Goal: Information Seeking & Learning: Find specific fact

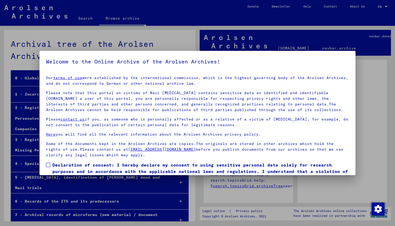
scroll to position [25, 0]
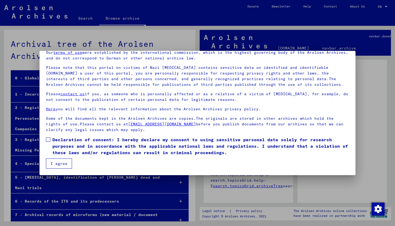
click at [49, 141] on span at bounding box center [48, 139] width 4 height 4
click at [59, 166] on button "I agree" at bounding box center [59, 163] width 26 height 10
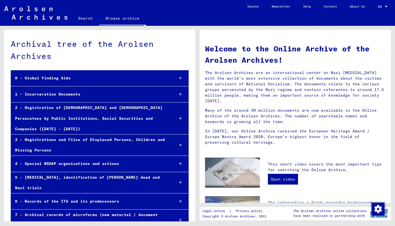
click at [81, 20] on link "Search" at bounding box center [85, 18] width 27 height 13
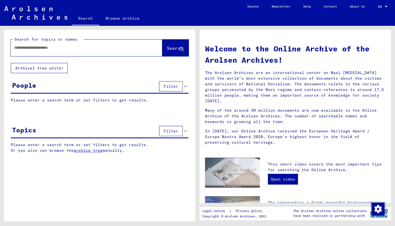
click at [79, 46] on input "text" at bounding box center [80, 48] width 132 height 6
type input "********"
click at [179, 50] on icon at bounding box center [181, 49] width 5 height 5
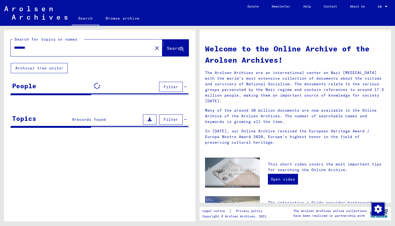
click at [179, 50] on icon at bounding box center [181, 49] width 5 height 5
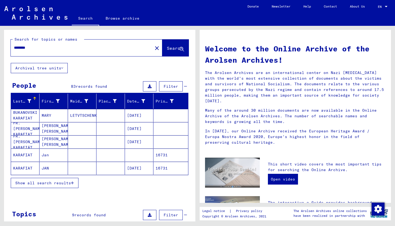
click at [65, 181] on span "Show all search results" at bounding box center [43, 182] width 56 height 5
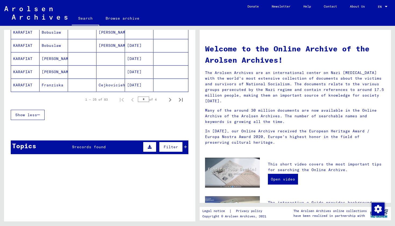
scroll to position [399, 0]
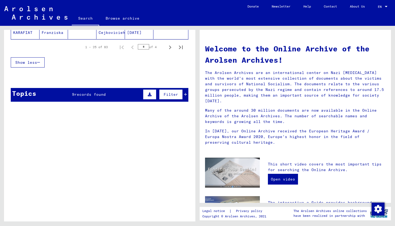
click at [109, 99] on div "Topics 9 records found Filter" at bounding box center [100, 95] width 178 height 14
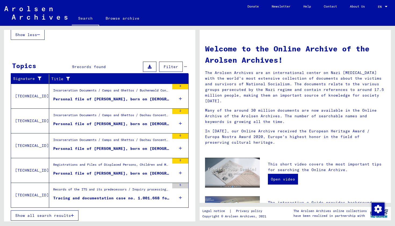
scroll to position [429, 0]
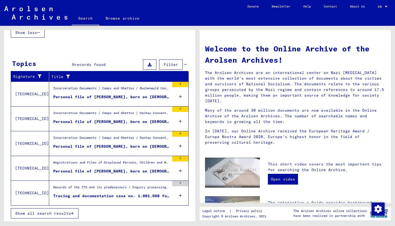
click at [116, 190] on div "Records of the ITS and its predecessors / Inquiry processing / ITS case files a…" at bounding box center [111, 189] width 116 height 8
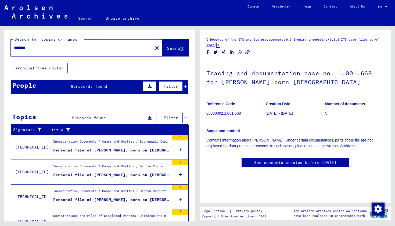
click at [70, 91] on div "People 83 records found Filter" at bounding box center [100, 87] width 178 height 14
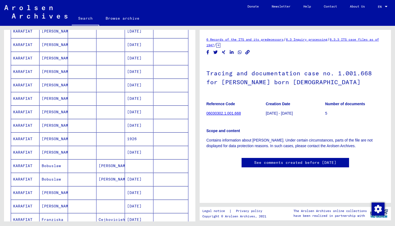
scroll to position [263, 0]
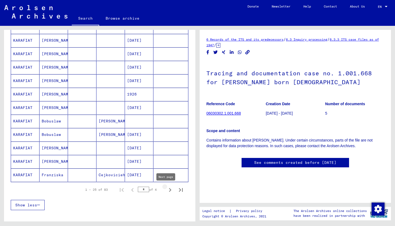
click at [166, 191] on icon "Next page" at bounding box center [170, 190] width 8 height 8
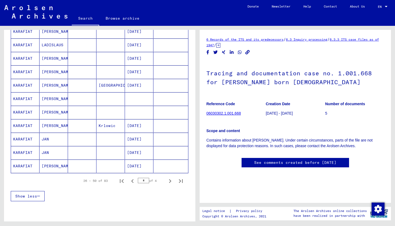
scroll to position [325, 0]
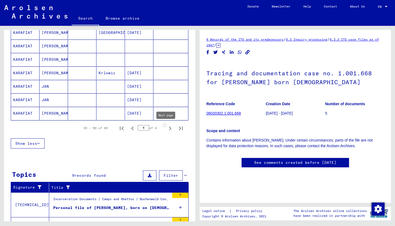
click at [169, 129] on icon "Next page" at bounding box center [170, 128] width 2 height 4
type input "*"
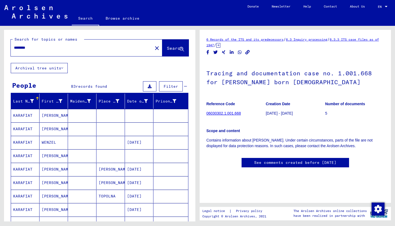
scroll to position [10, 0]
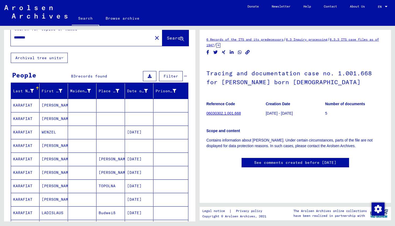
click at [46, 106] on mat-cell "[PERSON_NAME]" at bounding box center [53, 105] width 28 height 13
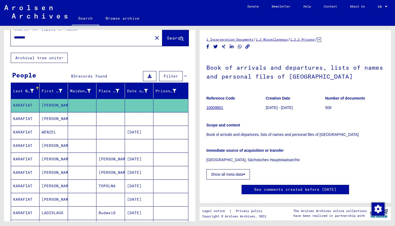
click at [316, 143] on div "Immediate source of acquisition or transfer [GEOGRAPHIC_DATA], Sächsisches Haup…" at bounding box center [295, 151] width 178 height 21
click at [349, 125] on p "Scope and content" at bounding box center [295, 125] width 178 height 6
click at [362, 134] on p "Book of arrivals and departures, lists of names and personal files of [GEOGRAPH…" at bounding box center [295, 135] width 178 height 6
click at [212, 107] on link "10009801" at bounding box center [214, 107] width 17 height 4
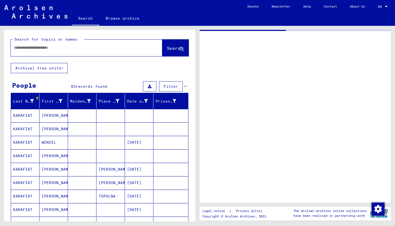
type input "********"
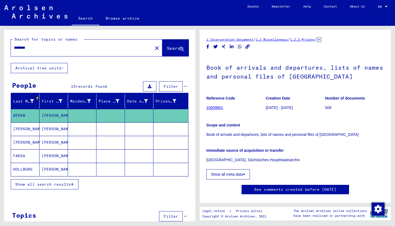
click at [60, 132] on mat-cell "[PERSON_NAME]" at bounding box center [53, 128] width 28 height 13
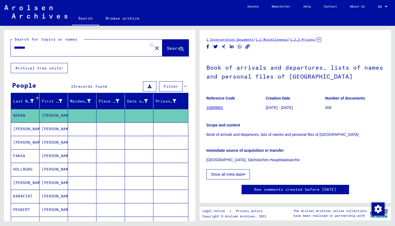
click at [154, 48] on mat-icon "close" at bounding box center [157, 48] width 6 height 6
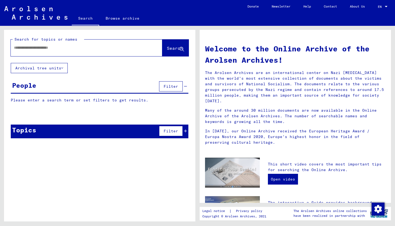
click at [83, 51] on div at bounding box center [78, 48] width 135 height 12
click at [43, 51] on div at bounding box center [78, 48] width 135 height 12
click at [42, 50] on input "text" at bounding box center [80, 48] width 132 height 6
type input "********"
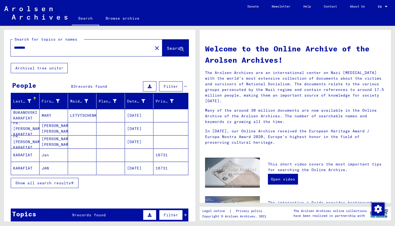
click at [59, 184] on span "Show all search results" at bounding box center [43, 182] width 56 height 5
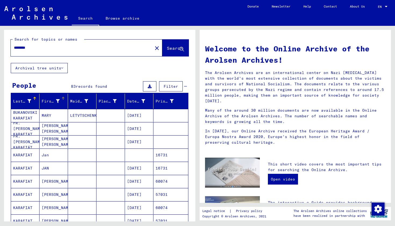
click at [56, 101] on icon at bounding box center [58, 101] width 4 height 4
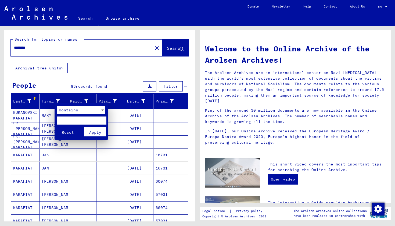
click at [72, 118] on input "text" at bounding box center [82, 120] width 50 height 8
type input "***"
click at [98, 130] on span "Apply" at bounding box center [95, 132] width 12 height 5
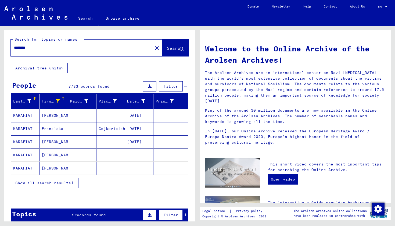
click at [53, 156] on mat-cell "[PERSON_NAME]" at bounding box center [53, 154] width 28 height 13
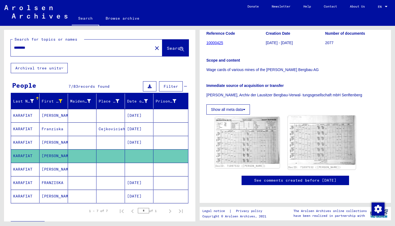
scroll to position [148, 0]
click at [51, 169] on mat-cell "[PERSON_NAME]" at bounding box center [53, 169] width 28 height 13
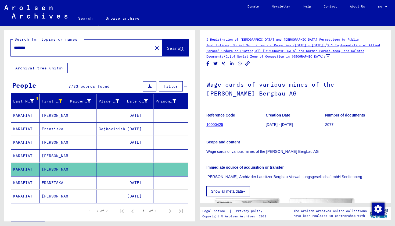
click at [56, 196] on mat-cell "[PERSON_NAME]" at bounding box center [53, 195] width 28 height 13
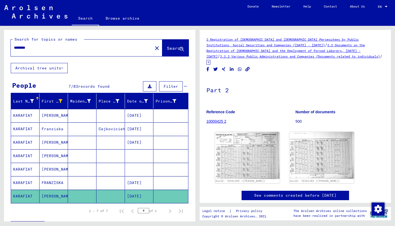
click at [51, 114] on mat-cell "[PERSON_NAME]" at bounding box center [53, 115] width 28 height 13
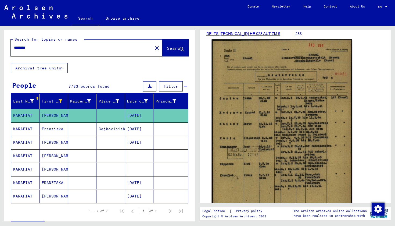
scroll to position [102, 0]
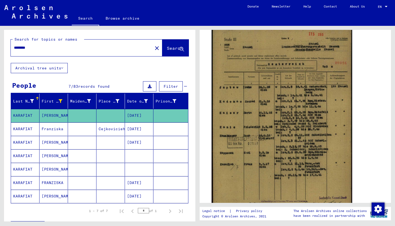
click at [308, 128] on img at bounding box center [282, 126] width 141 height 197
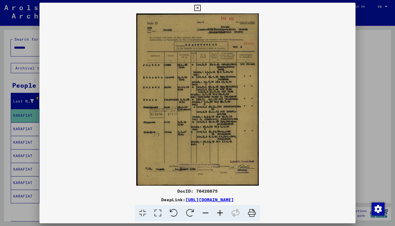
click at [222, 215] on icon at bounding box center [220, 213] width 15 height 16
click at [222, 214] on icon at bounding box center [220, 213] width 15 height 16
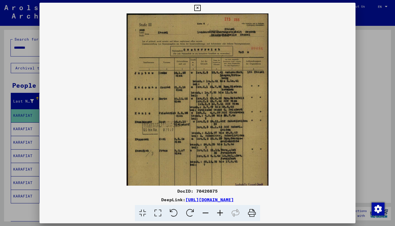
click at [222, 214] on icon at bounding box center [220, 213] width 15 height 16
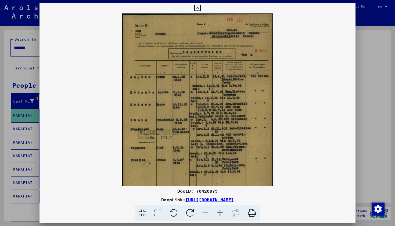
click at [222, 214] on icon at bounding box center [220, 213] width 15 height 16
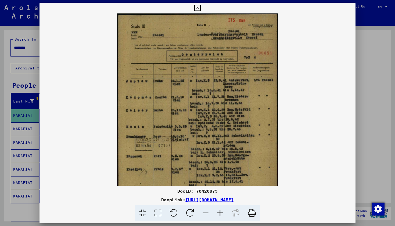
click at [222, 214] on icon at bounding box center [220, 213] width 15 height 16
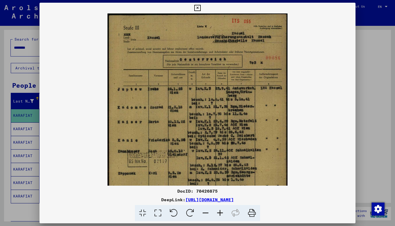
click at [222, 214] on icon at bounding box center [220, 213] width 15 height 16
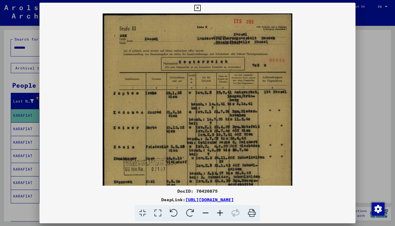
click at [222, 214] on icon at bounding box center [220, 213] width 15 height 16
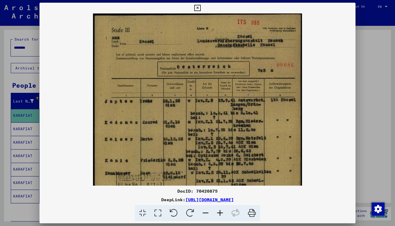
click at [222, 214] on icon at bounding box center [220, 213] width 15 height 16
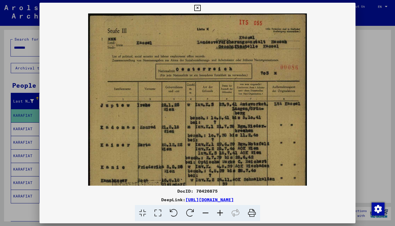
click at [222, 214] on icon at bounding box center [220, 213] width 15 height 16
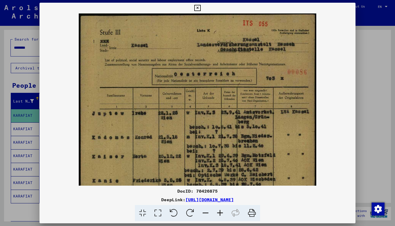
click at [222, 214] on icon at bounding box center [220, 213] width 15 height 16
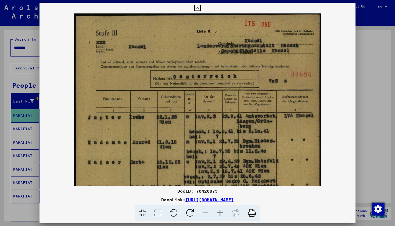
drag, startPoint x: 222, startPoint y: 214, endPoint x: 246, endPoint y: 196, distance: 29.9
click at [222, 214] on icon at bounding box center [220, 213] width 15 height 16
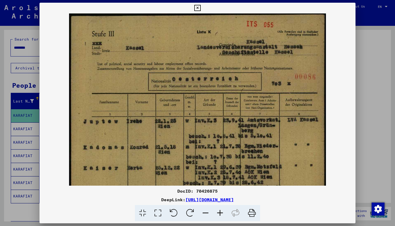
click at [270, 123] on img at bounding box center [197, 193] width 257 height 360
drag, startPoint x: 277, startPoint y: 136, endPoint x: 263, endPoint y: 182, distance: 48.5
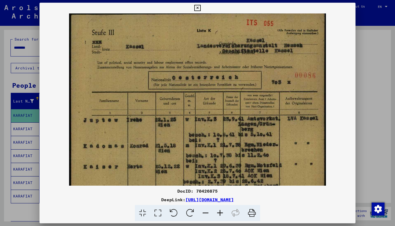
click at [297, 145] on img at bounding box center [197, 192] width 257 height 360
click at [222, 144] on img at bounding box center [197, 192] width 257 height 360
click at [158, 217] on icon at bounding box center [157, 213] width 15 height 16
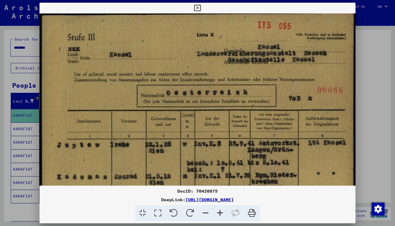
drag, startPoint x: 251, startPoint y: 137, endPoint x: 253, endPoint y: 159, distance: 21.8
click at [234, 199] on link "[URL][DOMAIN_NAME]" at bounding box center [209, 199] width 48 height 5
